Goal: Task Accomplishment & Management: Use online tool/utility

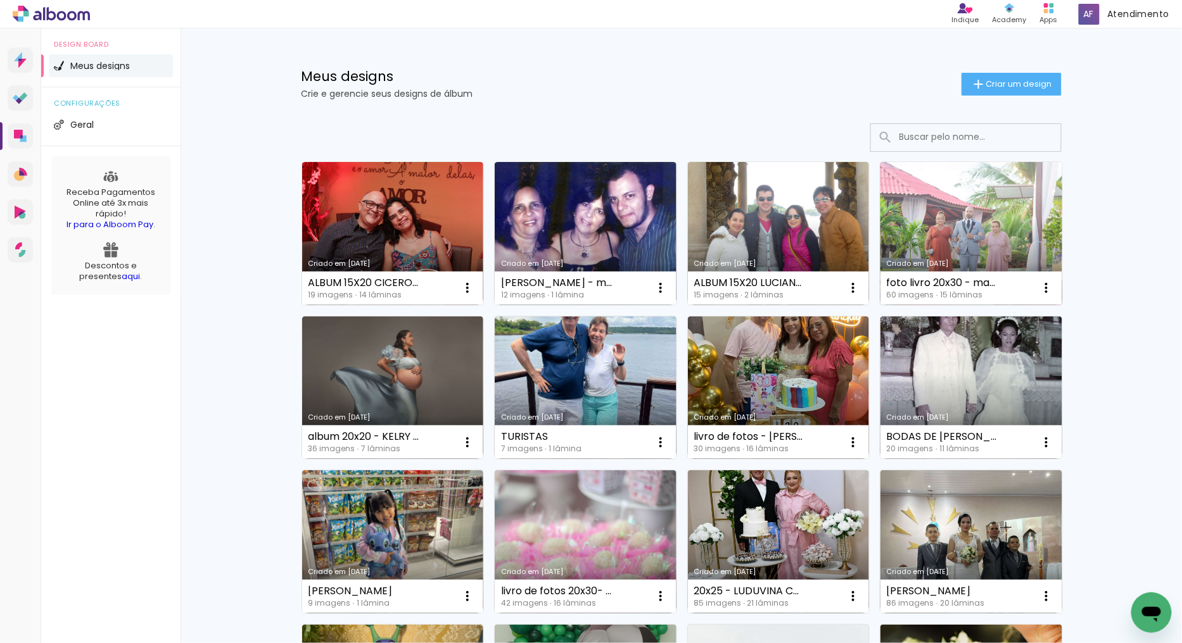
click at [975, 229] on link "Criado em [DATE]" at bounding box center [971, 233] width 182 height 143
